Goal: Information Seeking & Learning: Compare options

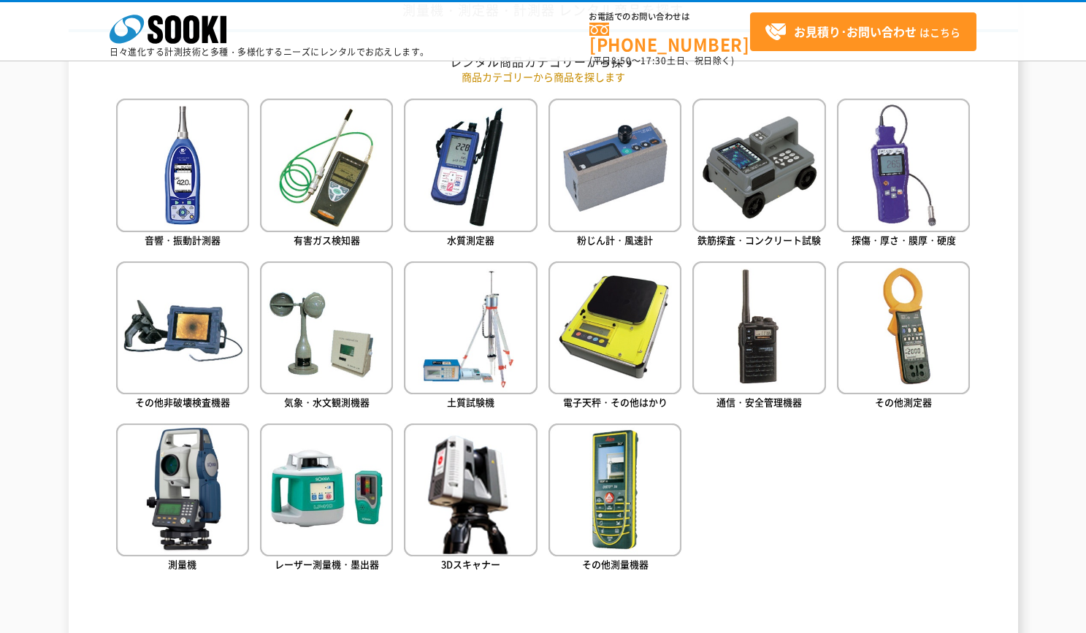
scroll to position [657, 0]
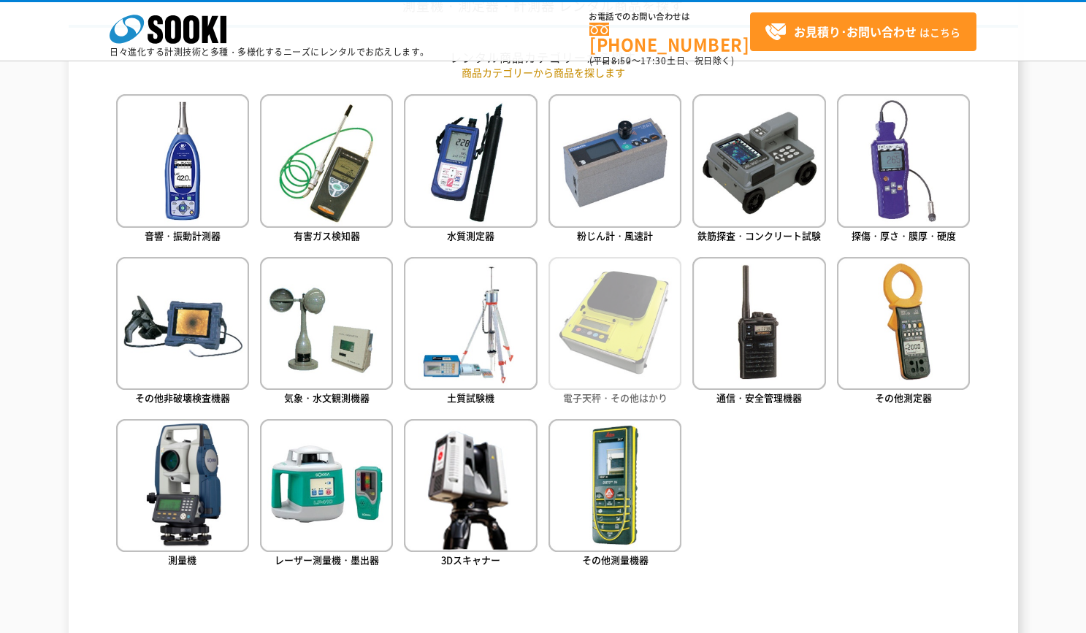
click at [610, 311] on img at bounding box center [614, 323] width 133 height 133
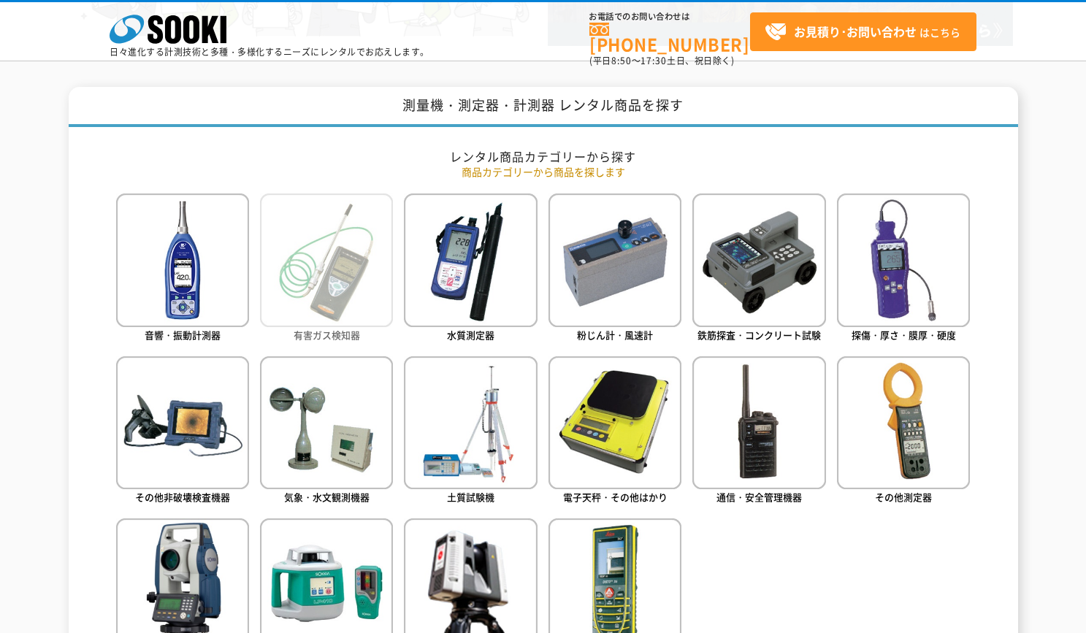
scroll to position [584, 0]
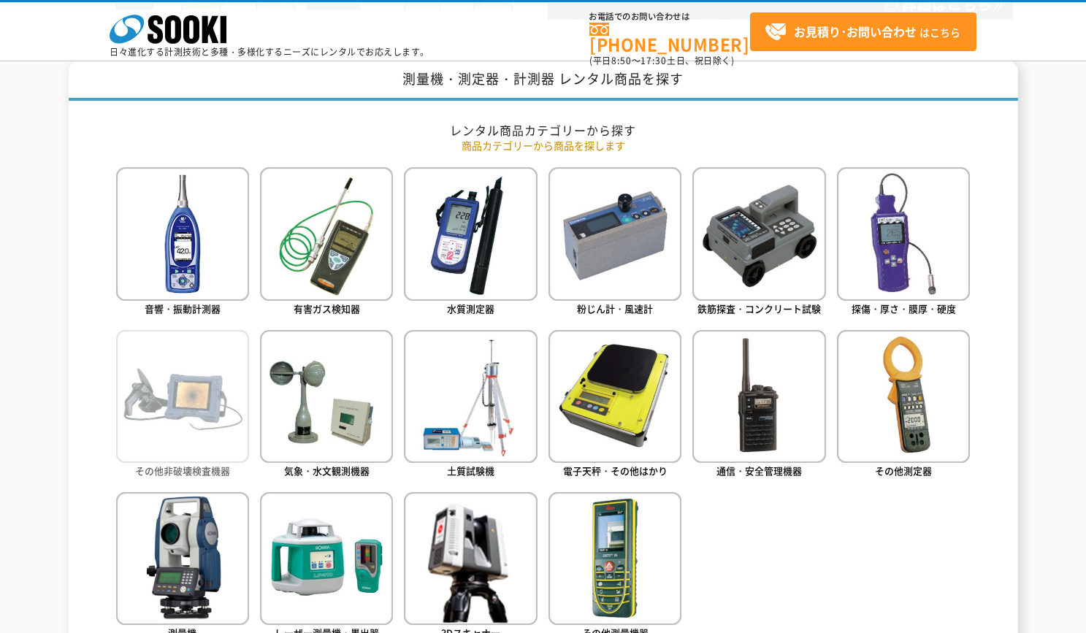
click at [188, 413] on img at bounding box center [182, 396] width 133 height 133
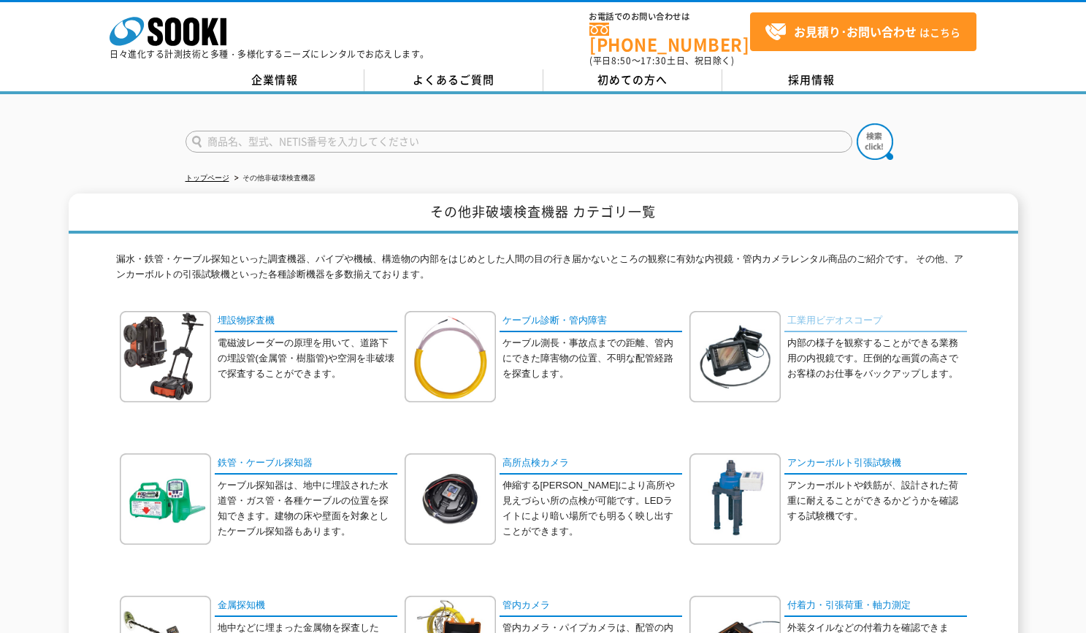
click at [834, 316] on link "工業用ビデオスコープ" at bounding box center [875, 321] width 183 height 21
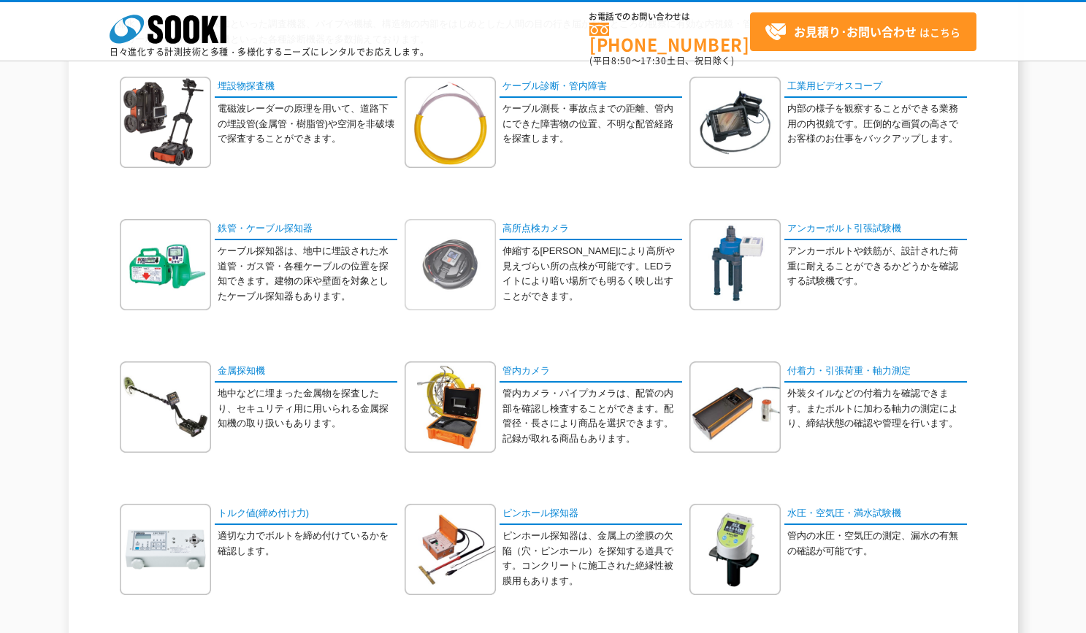
scroll to position [219, 0]
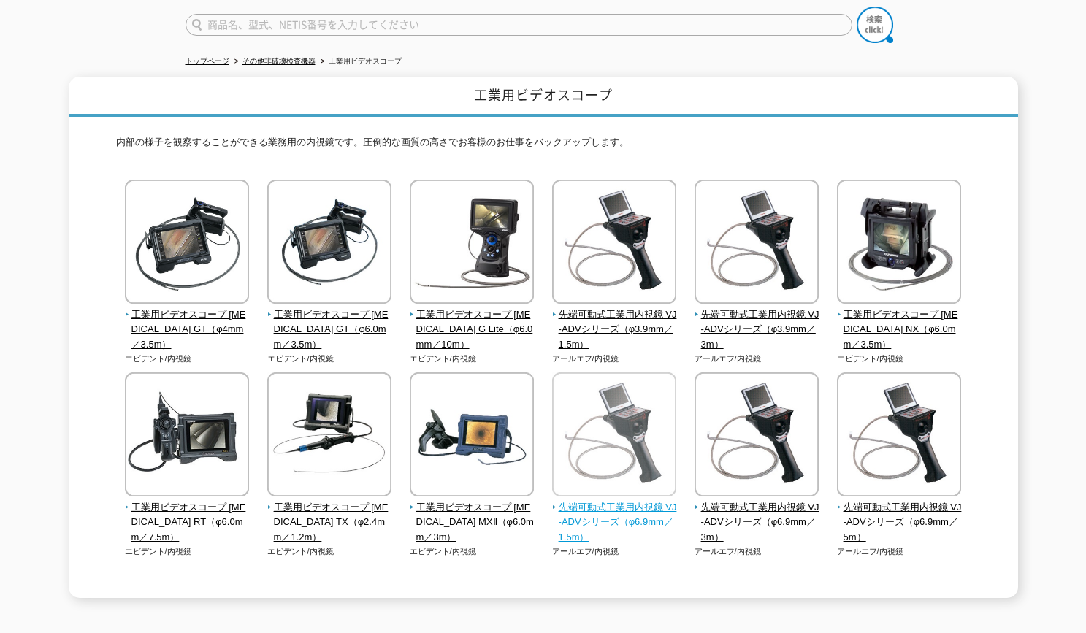
scroll to position [3, 0]
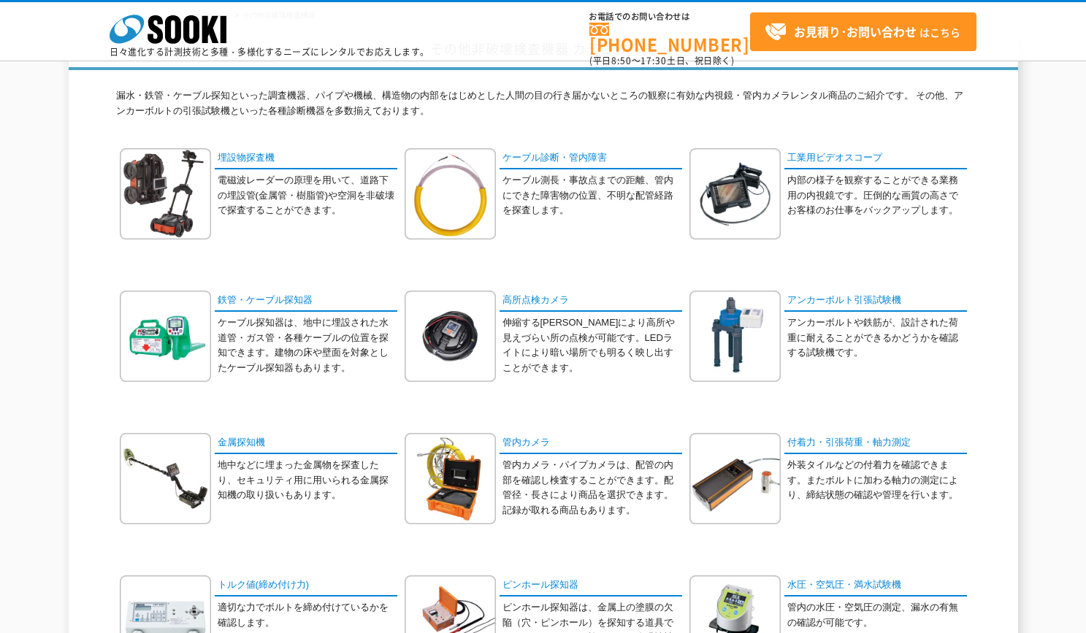
scroll to position [73, 0]
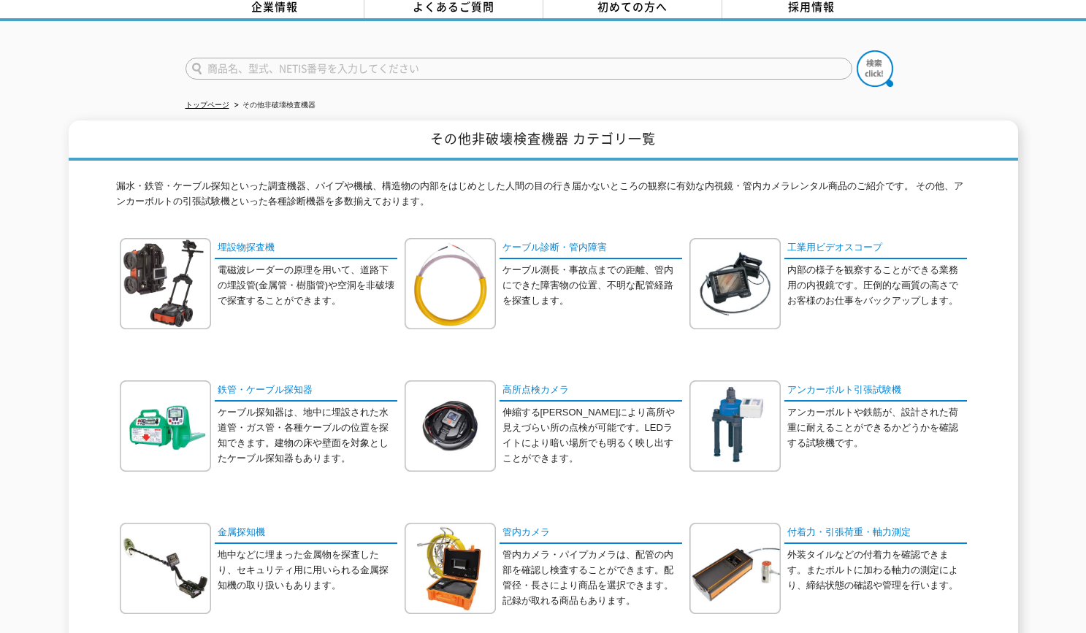
click at [433, 62] on input "text" at bounding box center [519, 69] width 667 height 22
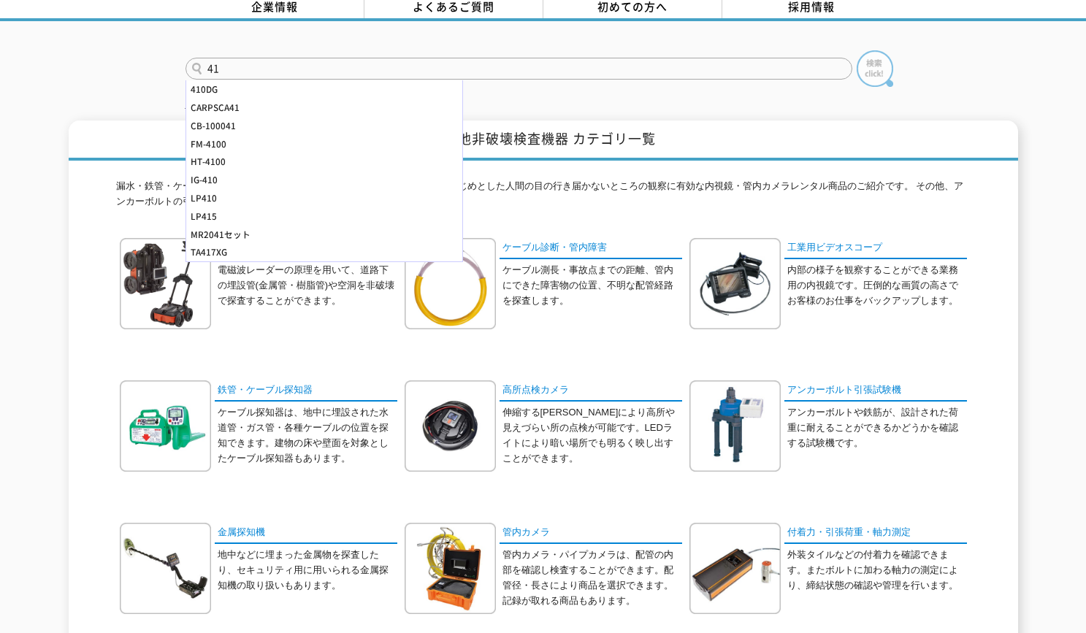
type input "41"
click at [876, 64] on img at bounding box center [875, 68] width 37 height 37
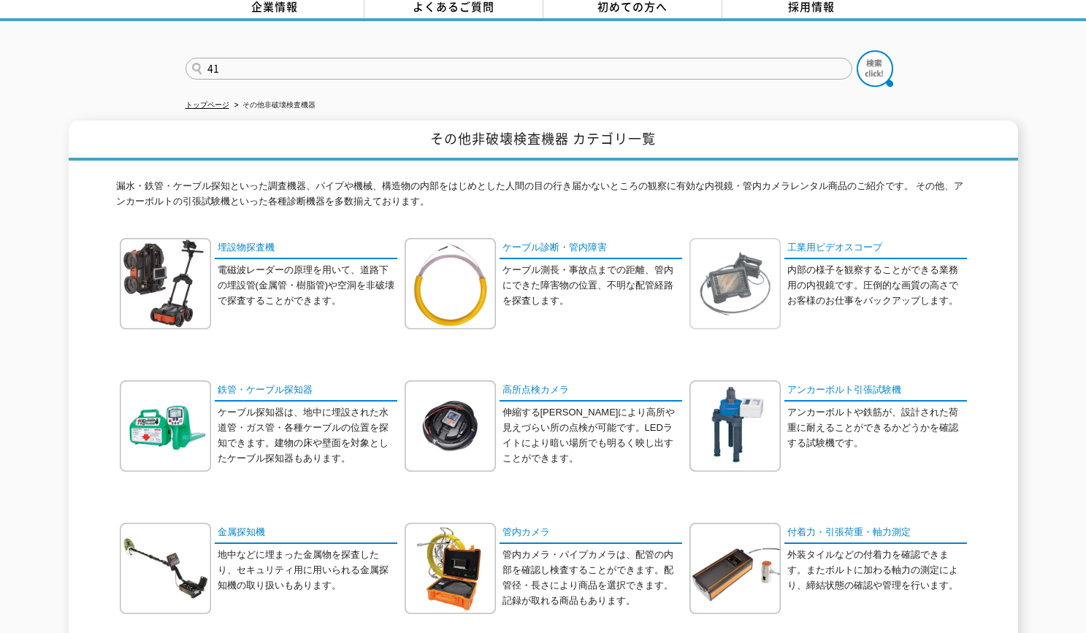
click at [754, 279] on img at bounding box center [734, 283] width 91 height 91
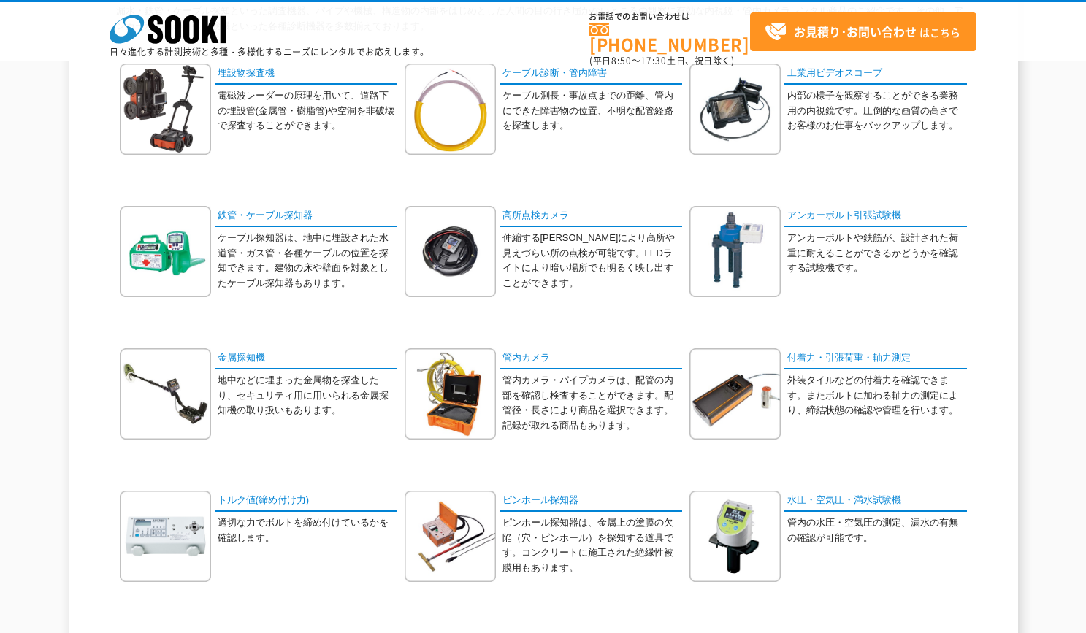
scroll to position [292, 0]
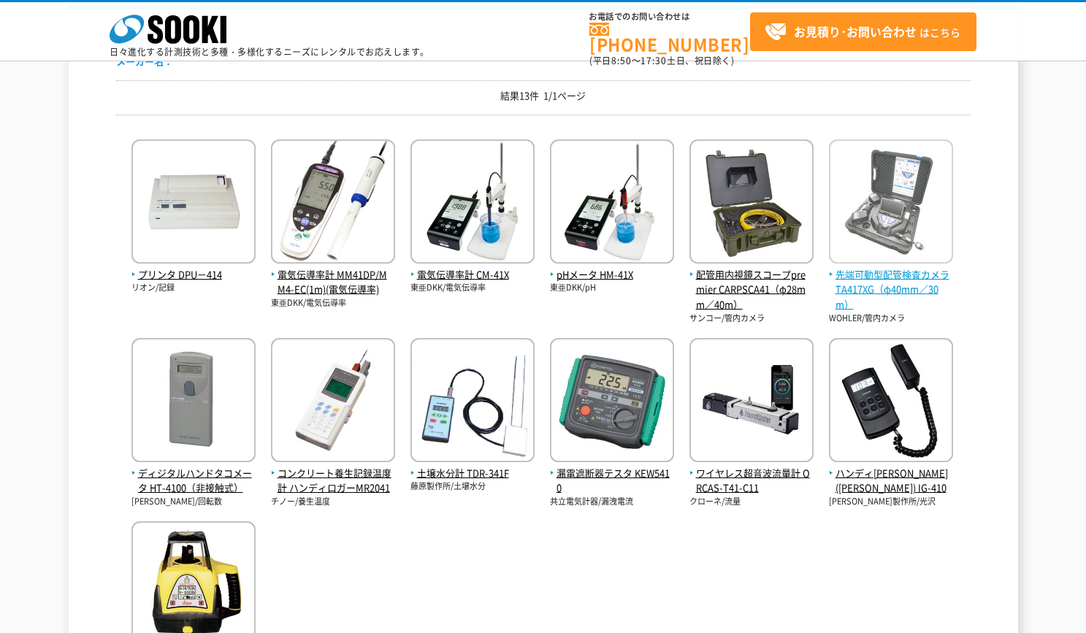
scroll to position [219, 0]
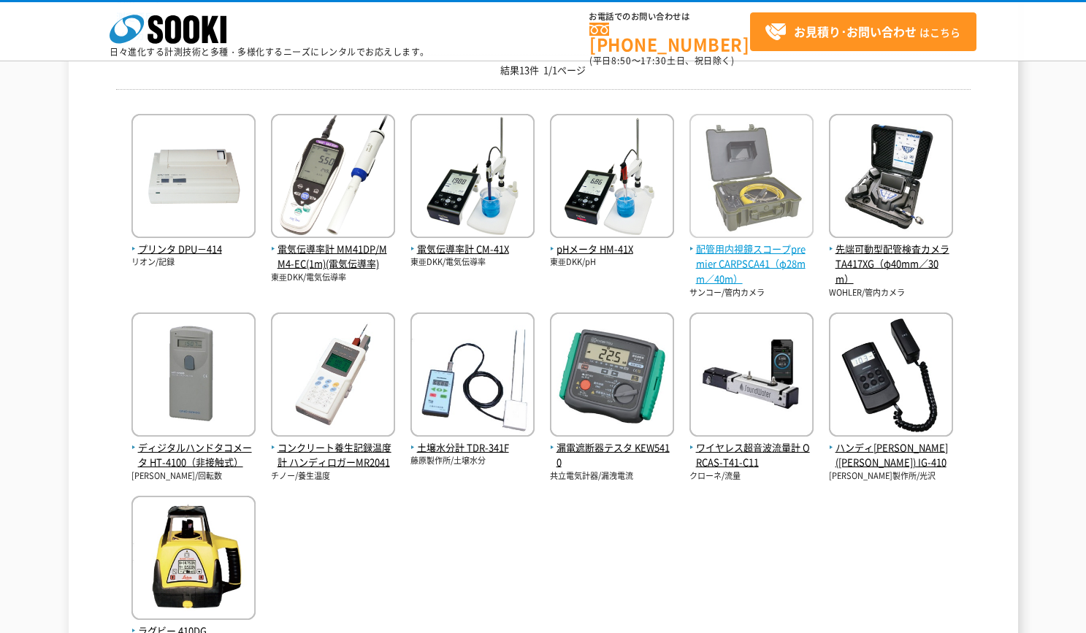
click at [754, 259] on span "配管用内視鏡スコープpremier CARPSCA41（φ28mm／40m）" at bounding box center [751, 264] width 124 height 45
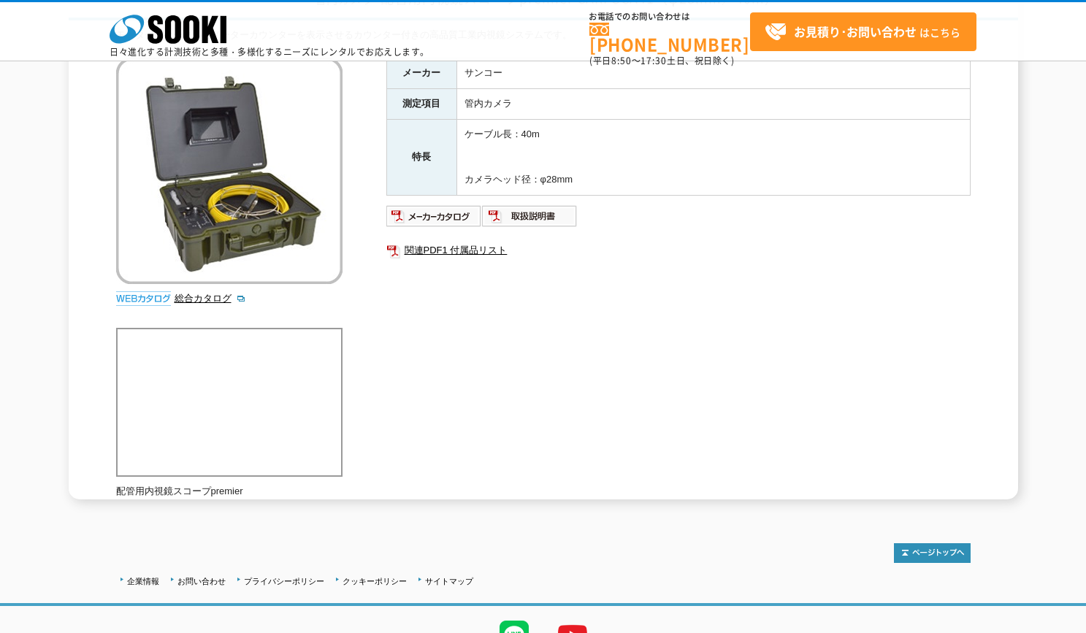
scroll to position [73, 0]
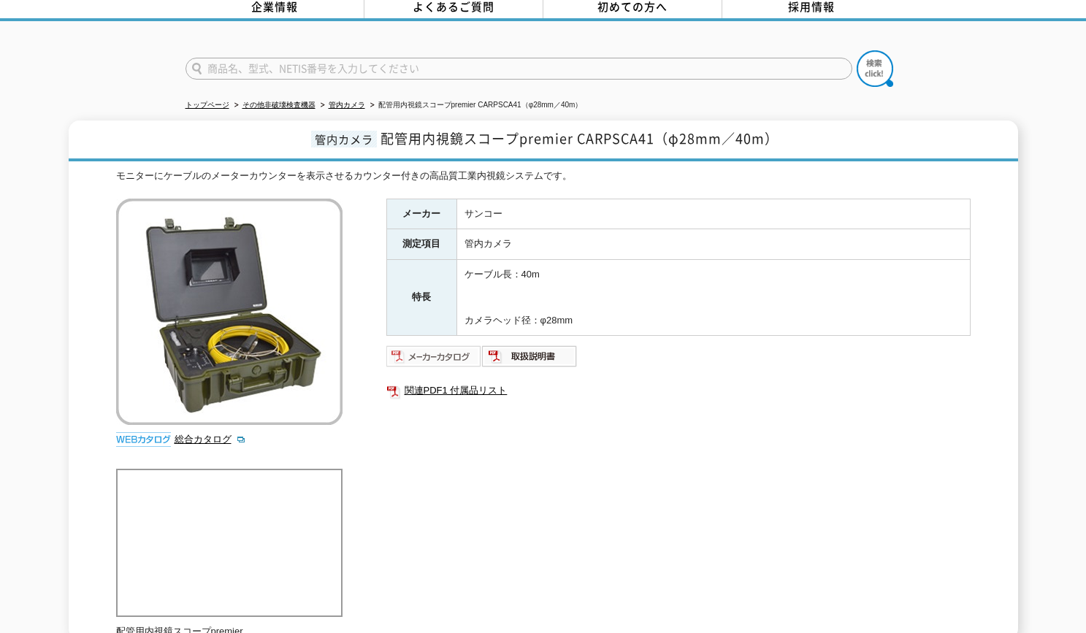
click at [443, 345] on img at bounding box center [434, 356] width 96 height 23
click at [534, 350] on img at bounding box center [530, 356] width 96 height 23
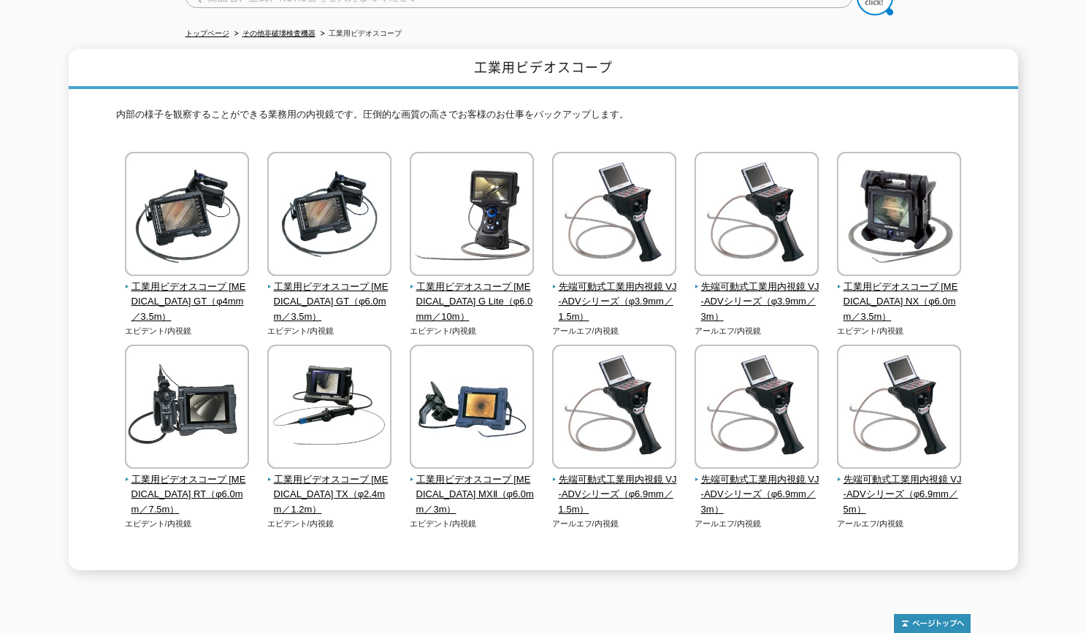
scroll to position [219, 0]
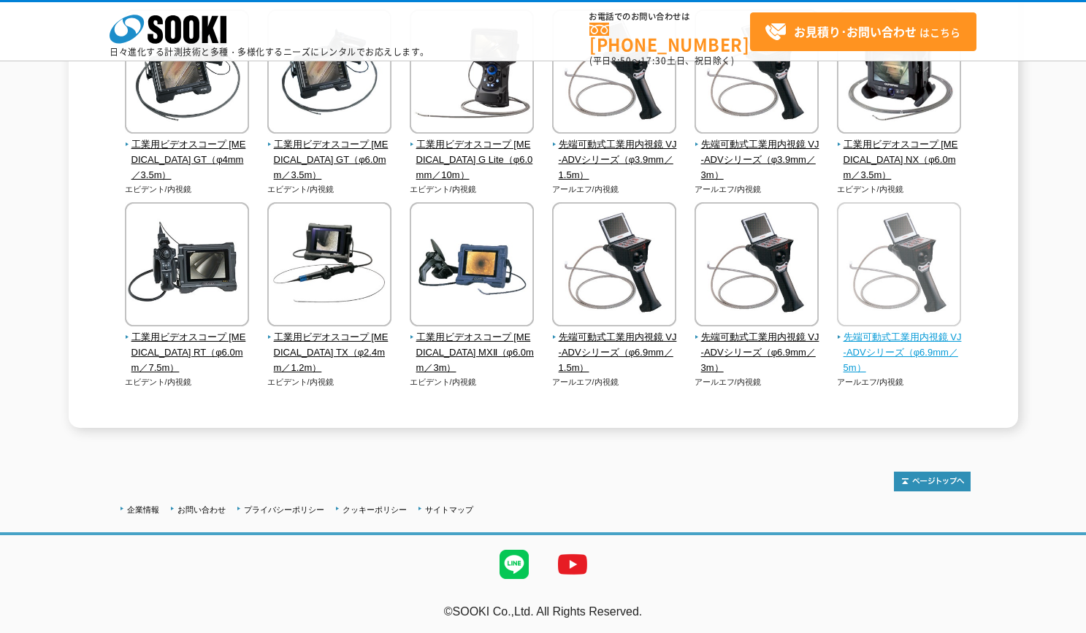
click at [927, 294] on img at bounding box center [899, 266] width 124 height 128
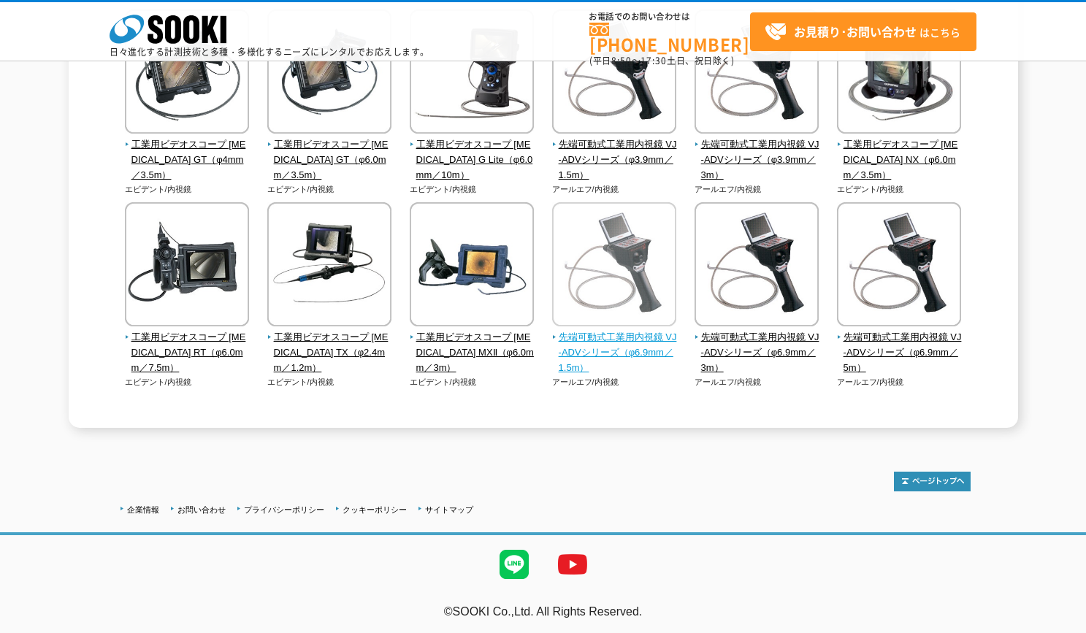
click at [619, 348] on span "先端可動式工業用内視鏡 VJ-ADVシリーズ（φ6.9mm／1.5m）" at bounding box center [614, 352] width 125 height 45
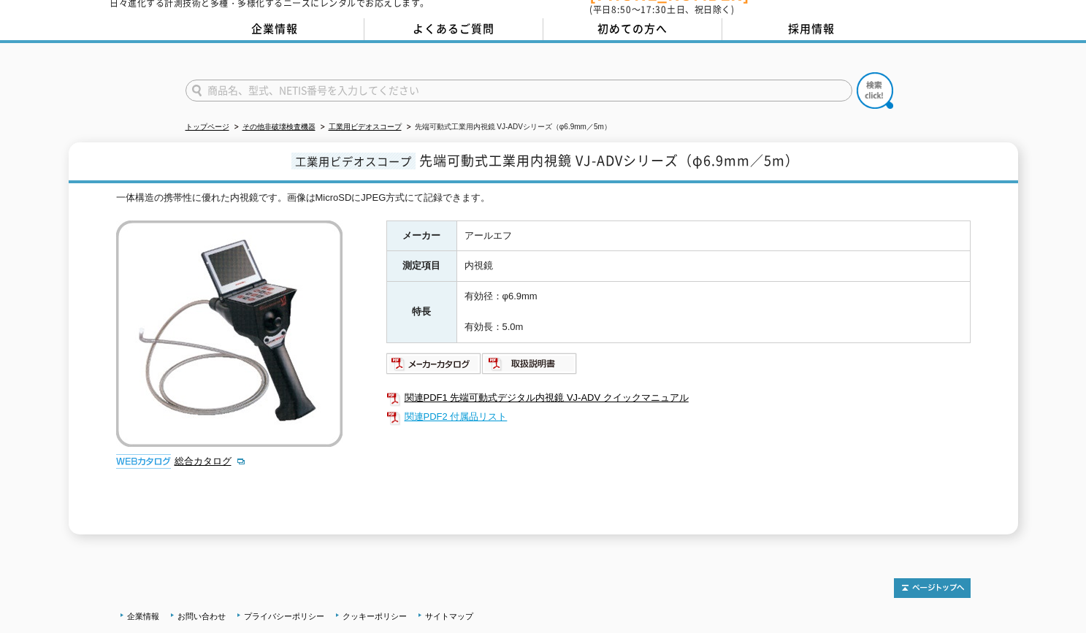
scroll to position [73, 0]
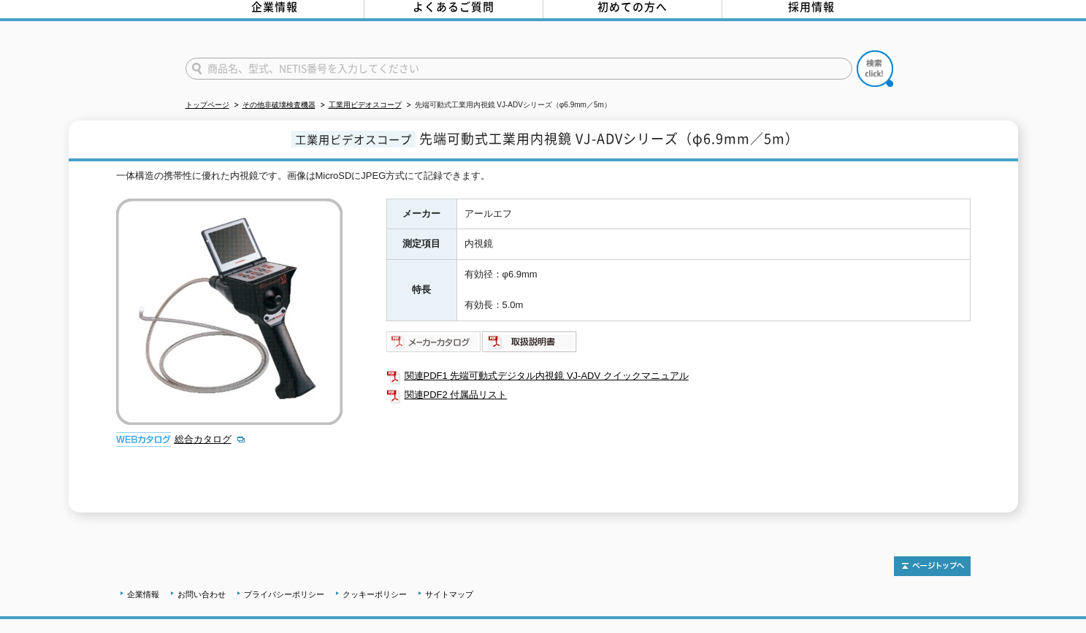
click at [467, 330] on img at bounding box center [434, 341] width 96 height 23
click at [549, 330] on img at bounding box center [530, 341] width 96 height 23
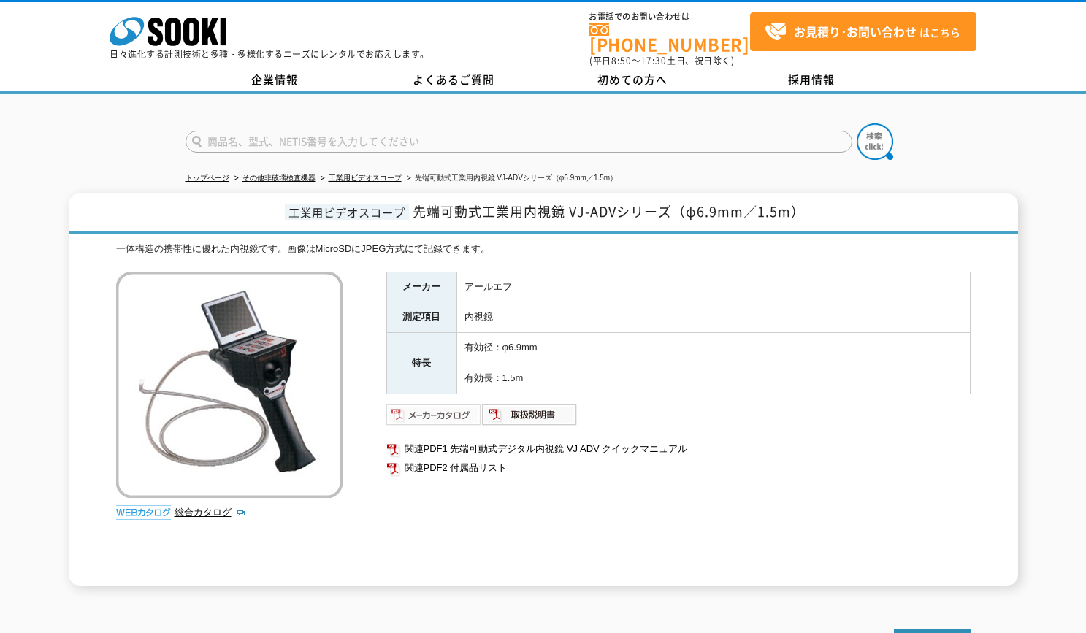
click at [449, 406] on img at bounding box center [434, 414] width 96 height 23
